Goal: Information Seeking & Learning: Learn about a topic

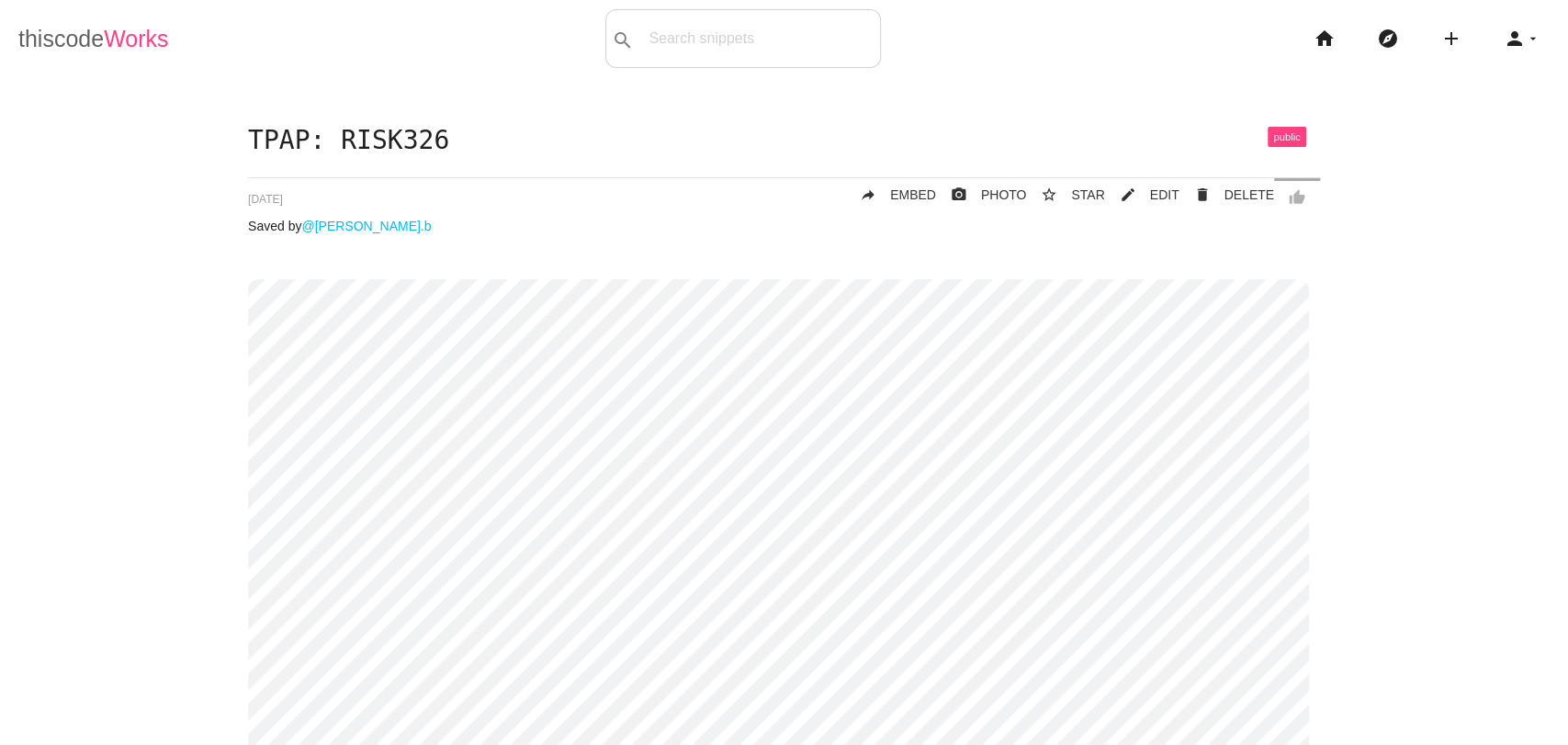
drag, startPoint x: 0, startPoint y: 0, endPoint x: 88, endPoint y: 50, distance: 101.2
click at [88, 50] on link "thiscode Works" at bounding box center [93, 38] width 150 height 59
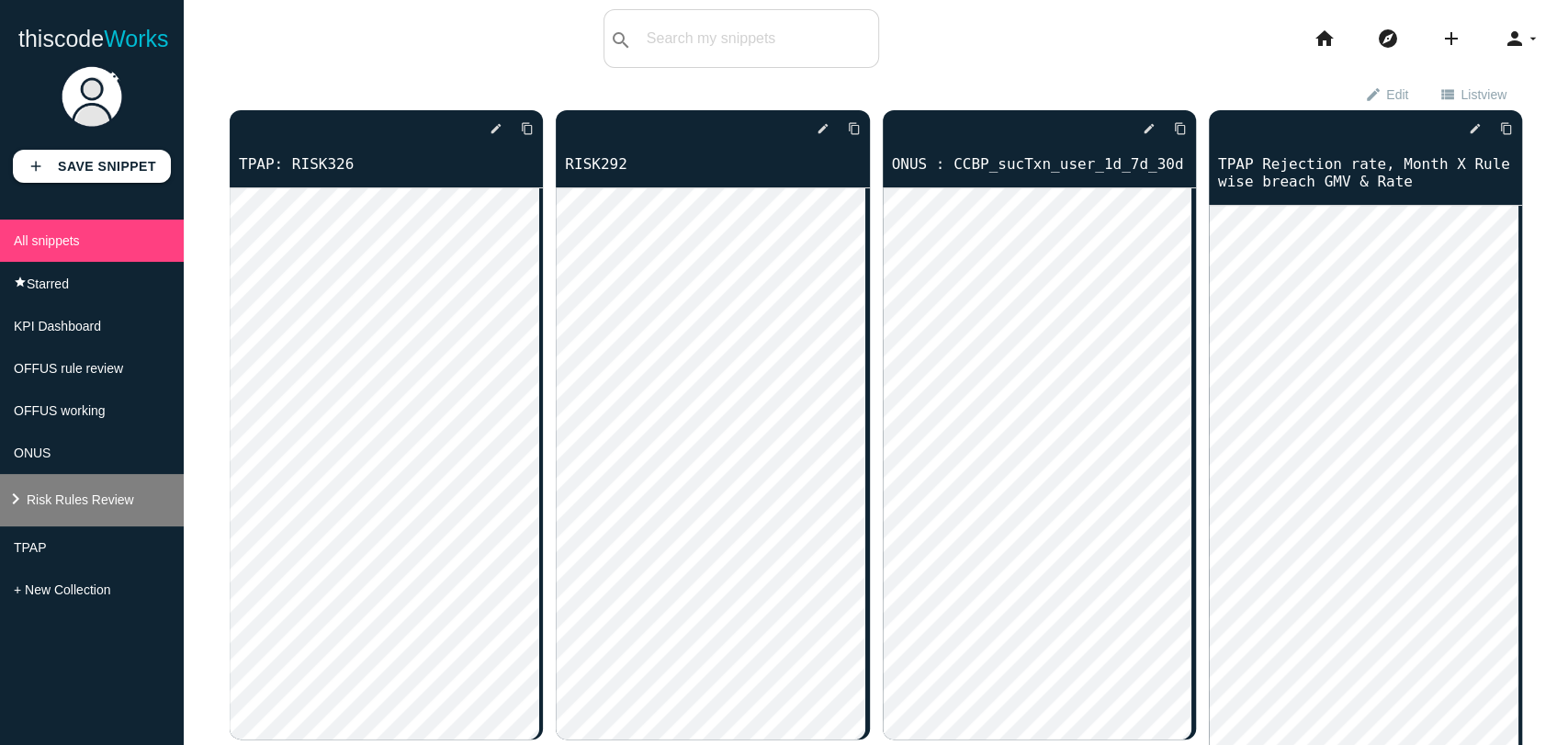
click at [70, 507] on span "Risk Rules Review" at bounding box center [80, 500] width 107 height 15
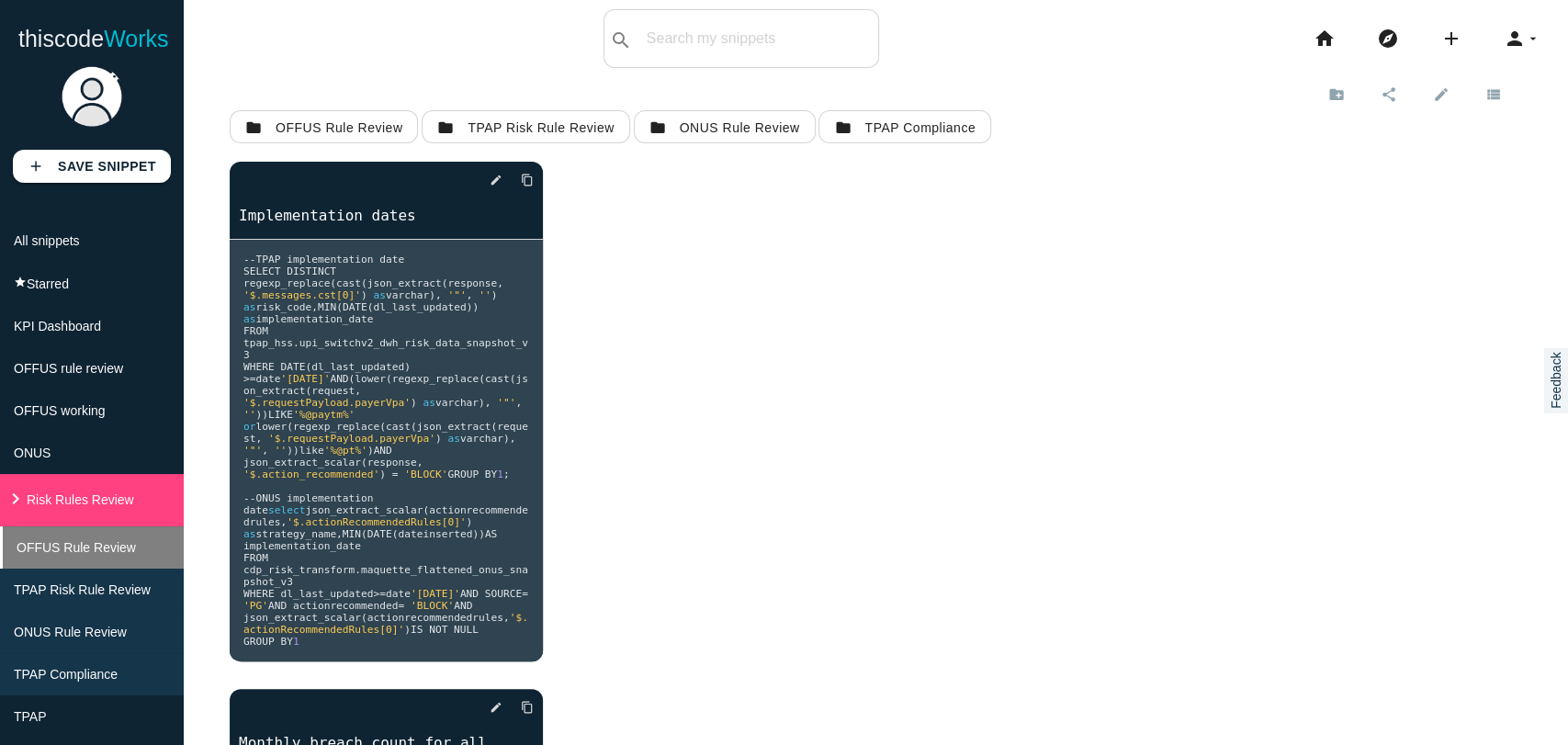
click at [67, 568] on li "OFFUS Rule Review" at bounding box center [91, 547] width 184 height 42
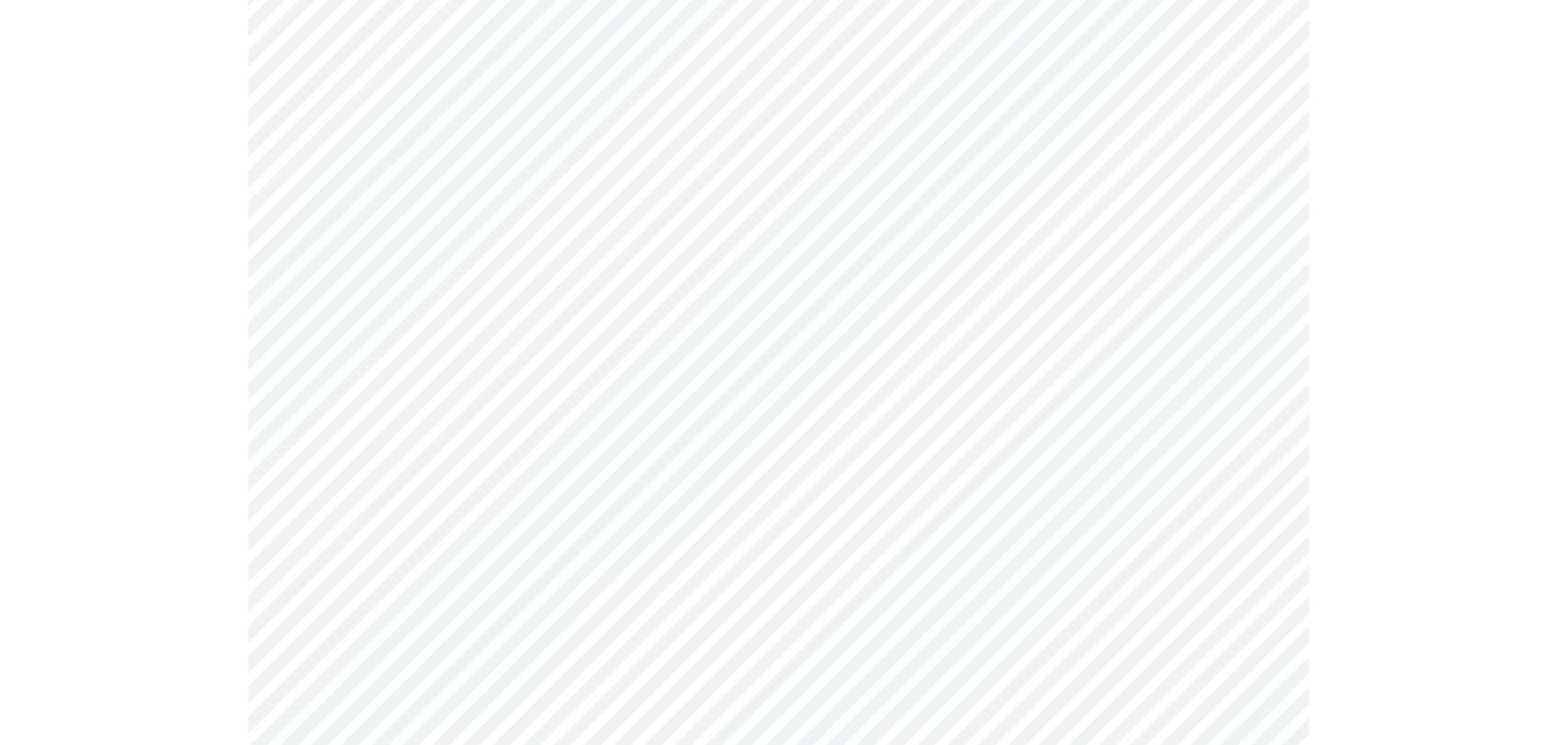
scroll to position [321, 0]
